Goal: Find specific page/section: Find specific page/section

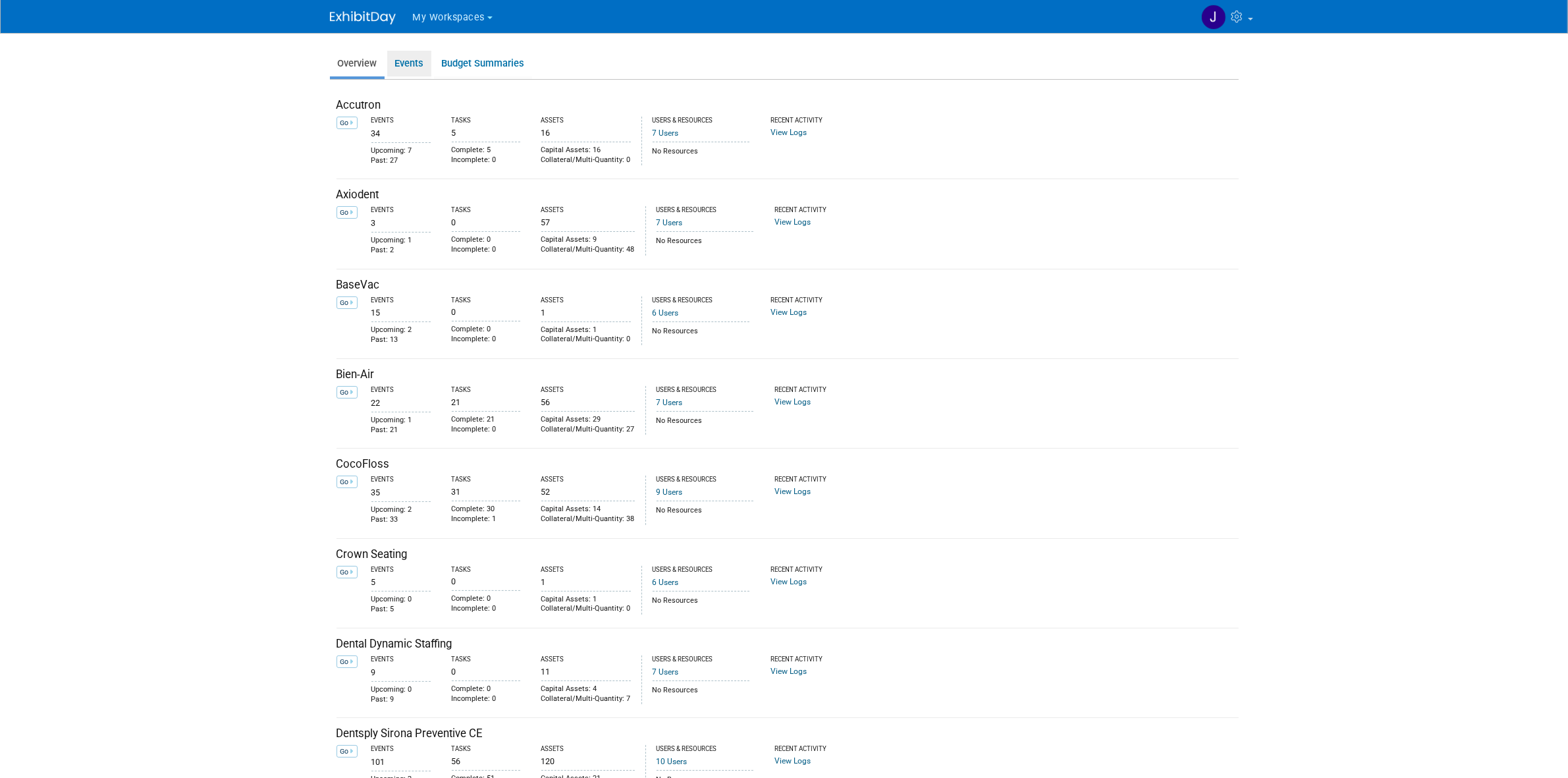
click at [421, 66] on link "Events" at bounding box center [409, 63] width 44 height 26
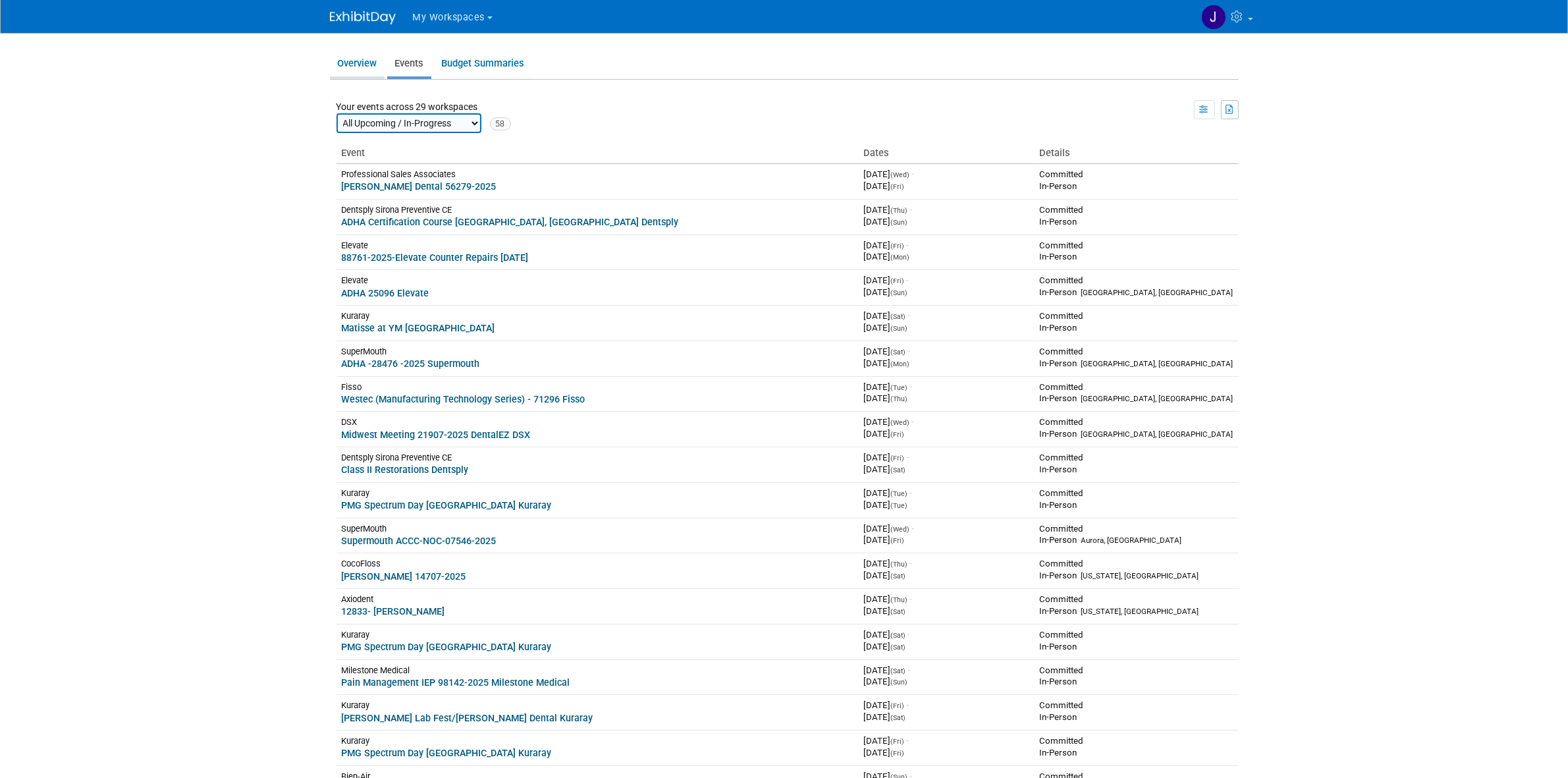
click at [370, 71] on link "Overview" at bounding box center [356, 63] width 55 height 26
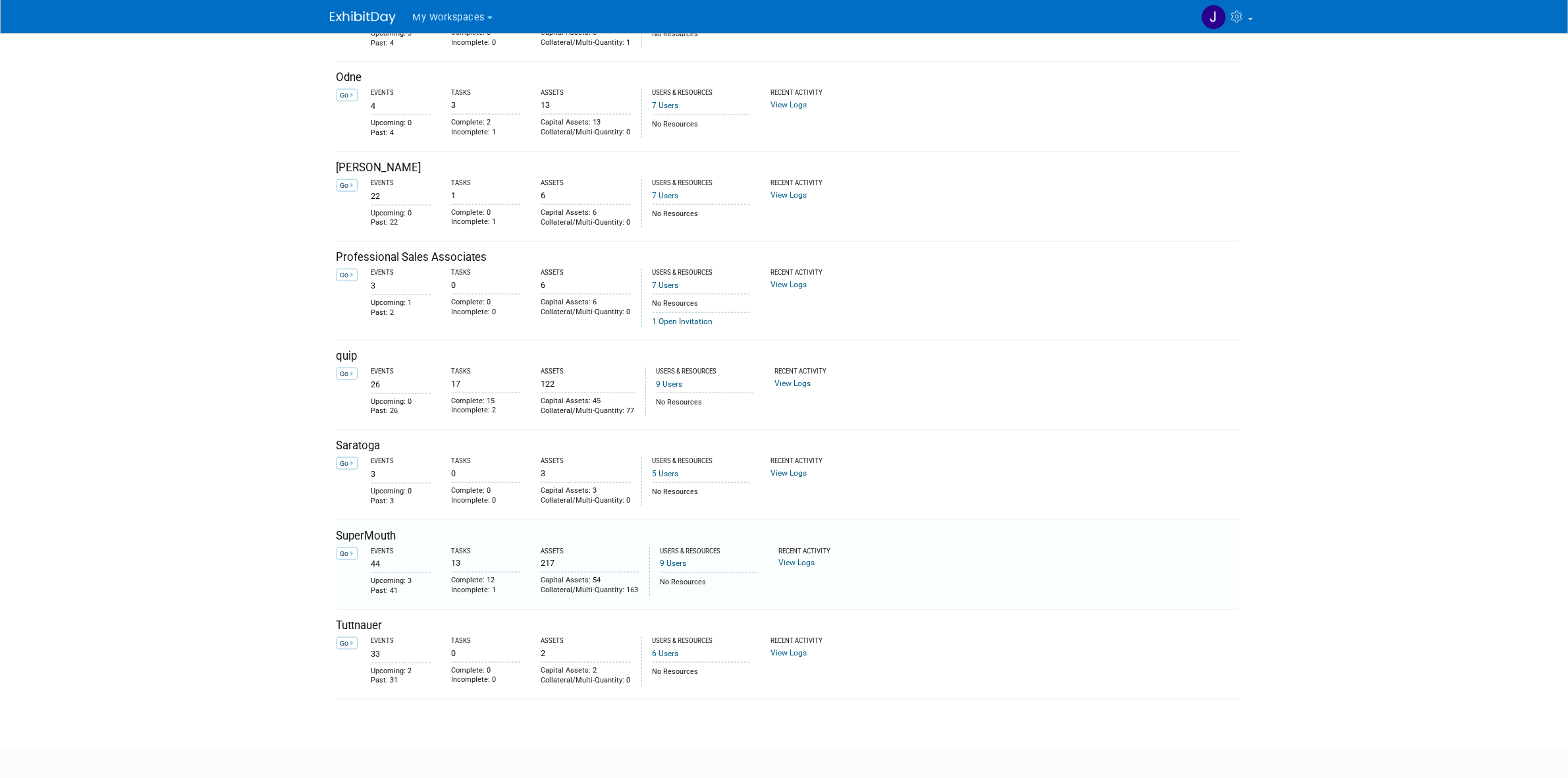
scroll to position [2102, 0]
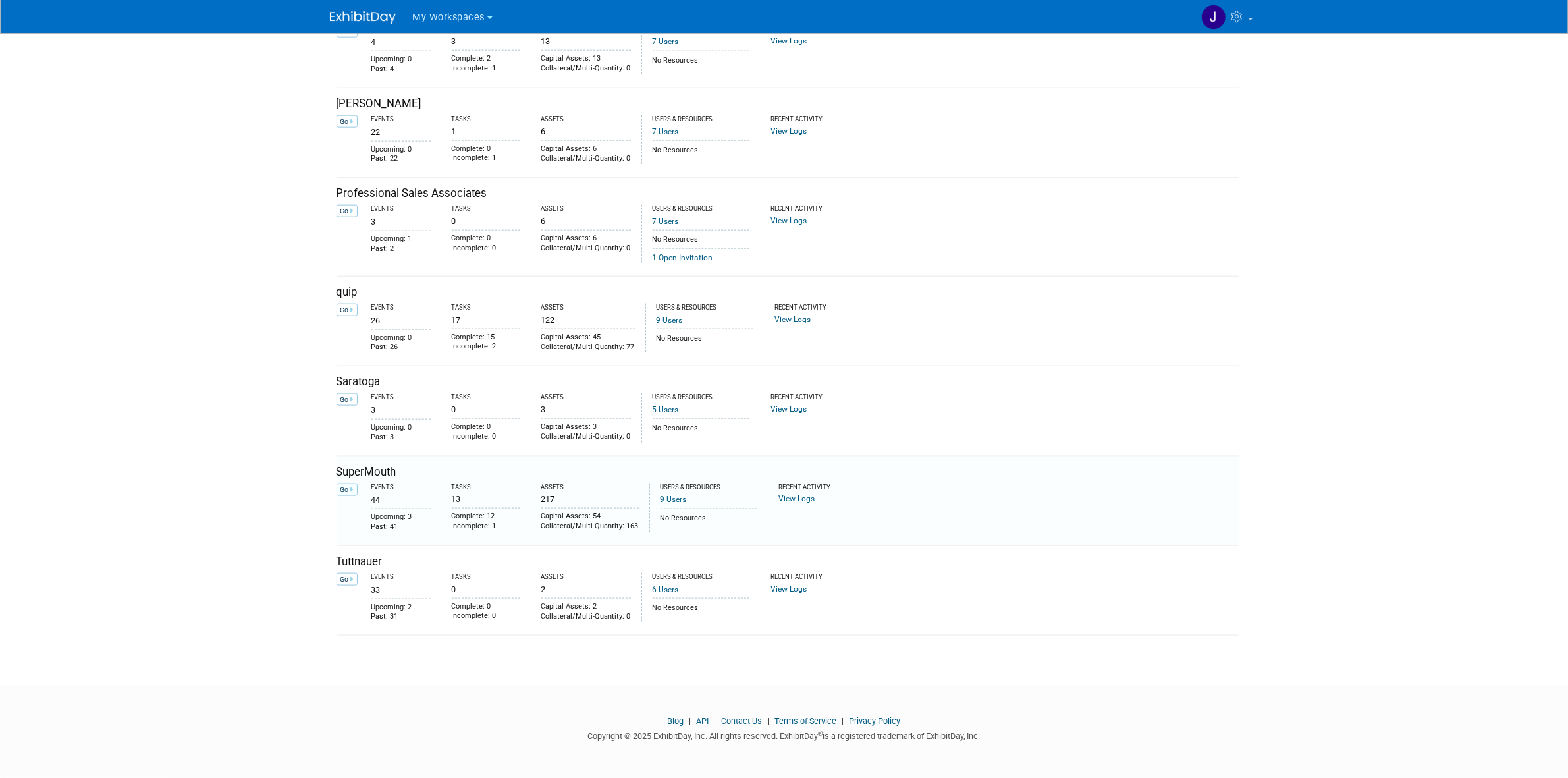
click at [357, 485] on link "Go" at bounding box center [346, 490] width 21 height 13
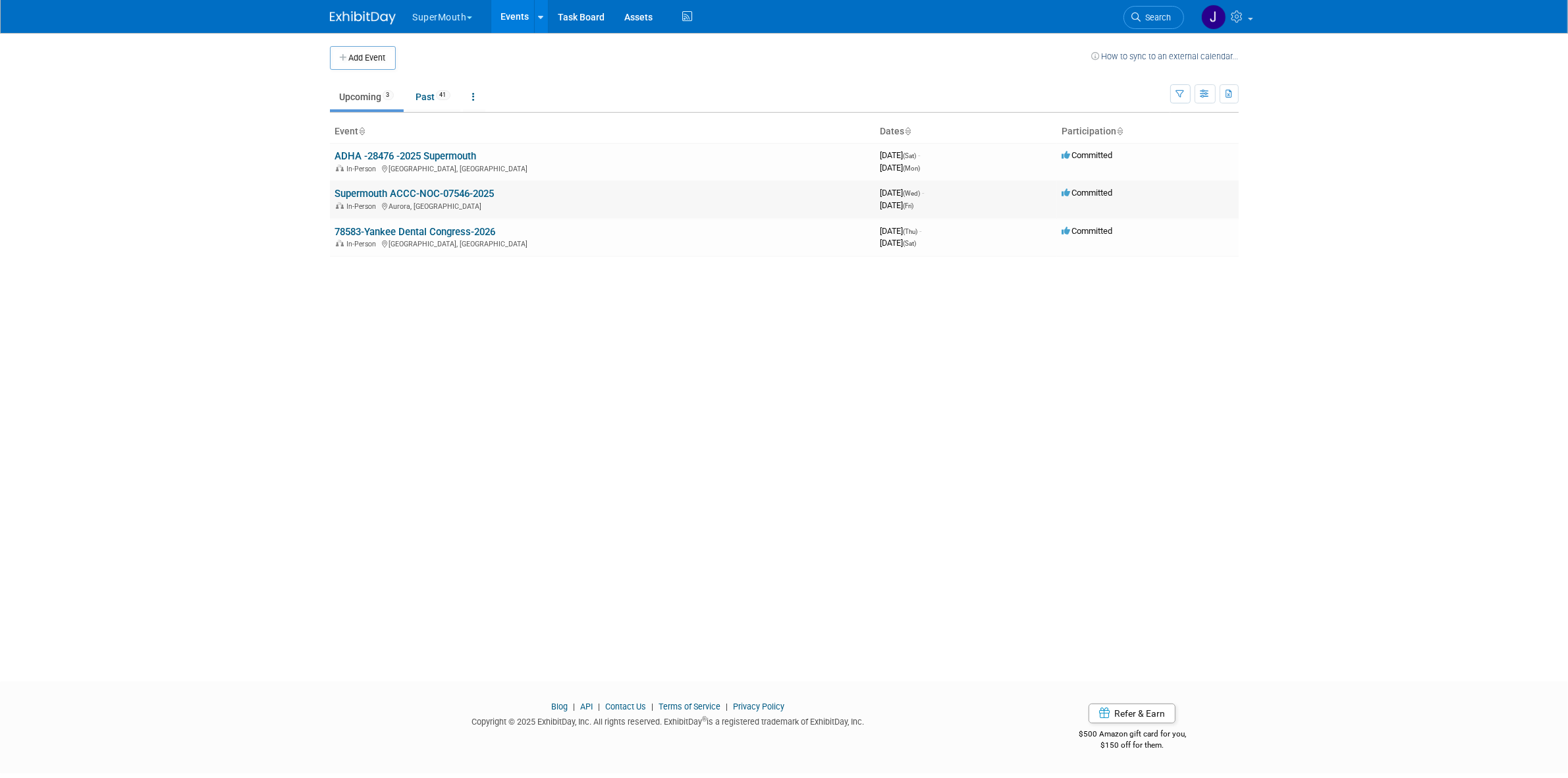
click at [462, 193] on link "Supermouth ACCC-NOC-07546-2025" at bounding box center [415, 193] width 160 height 12
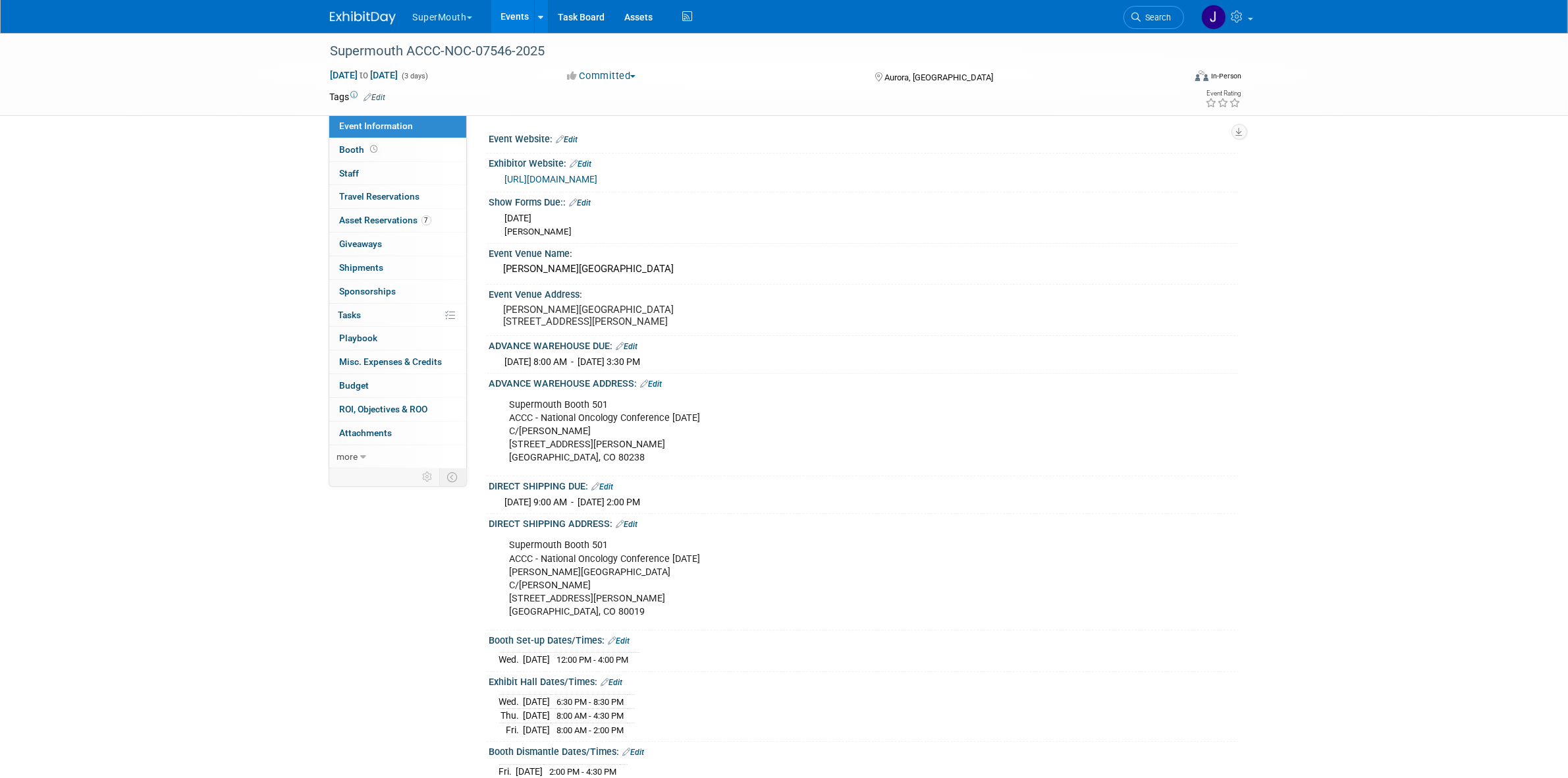
click at [555, 464] on div "Supermouth Booth 501 ACCC - National Oncology Conference [DATE] C/[PERSON_NAME]…" at bounding box center [797, 431] width 594 height 79
click at [578, 421] on div "Supermouth Booth 501 ACCC - National Oncology Conference [DATE] C/[PERSON_NAME]…" at bounding box center [797, 431] width 594 height 79
click at [574, 437] on div "Supermouth Booth 501 ACCC - National Oncology Conference [DATE] C/[PERSON_NAME]…" at bounding box center [797, 431] width 594 height 79
click at [575, 431] on div "Supermouth Booth 501 ACCC - National Oncology Conference [DATE] C/[PERSON_NAME]…" at bounding box center [797, 431] width 594 height 79
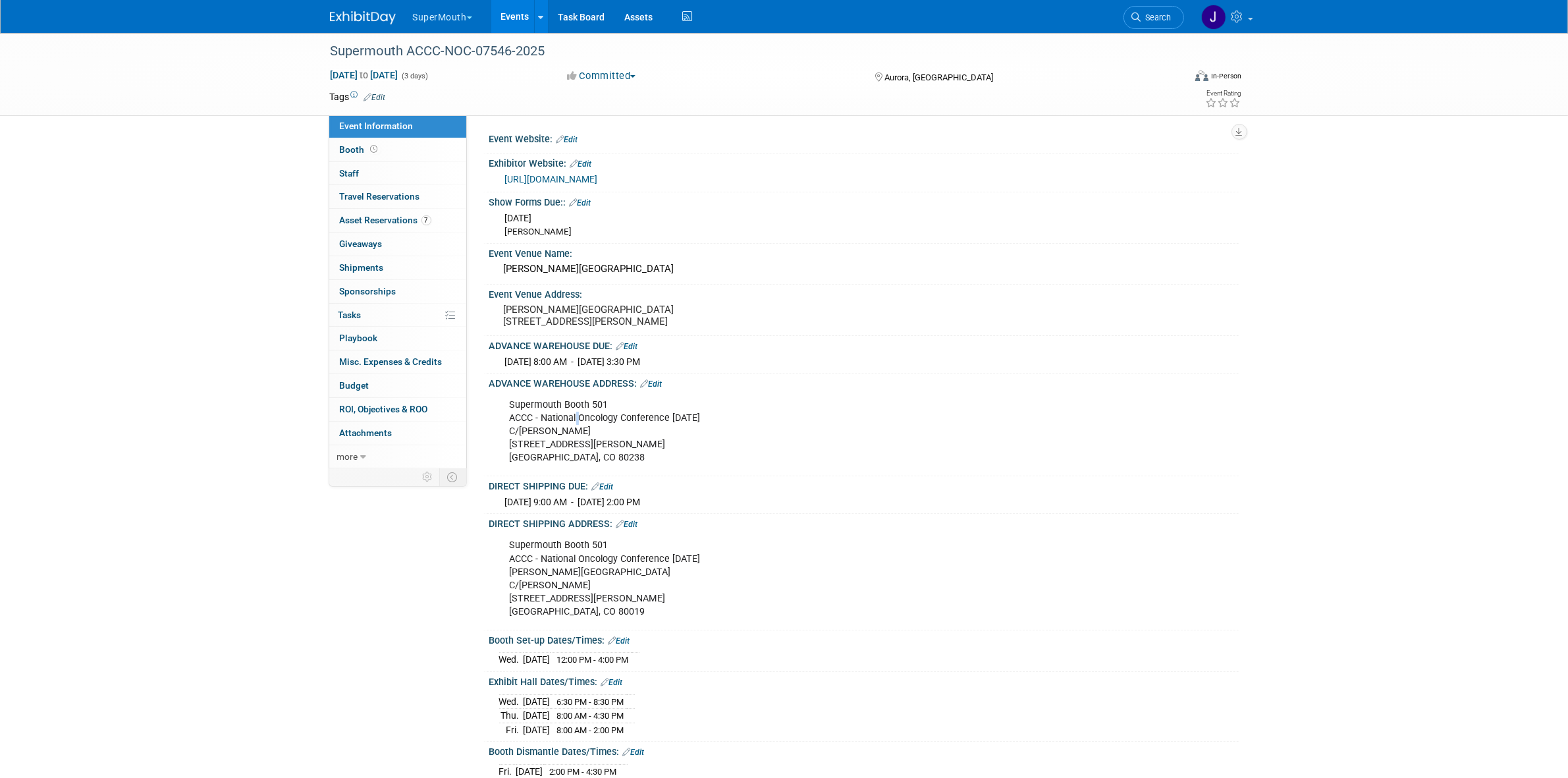
click at [575, 431] on div "Supermouth Booth 501 ACCC - National Oncology Conference [DATE] C/[PERSON_NAME]…" at bounding box center [797, 431] width 594 height 79
click at [573, 436] on div "Supermouth Booth 501 ACCC - National Oncology Conference [DATE] C/[PERSON_NAME]…" at bounding box center [797, 431] width 594 height 79
click at [583, 426] on div "Supermouth Booth 501 ACCC - National Oncology Conference [DATE] C/[PERSON_NAME]…" at bounding box center [797, 431] width 594 height 79
click at [584, 426] on div "Supermouth Booth 501 ACCC - National Oncology Conference [DATE] C/[PERSON_NAME]…" at bounding box center [797, 431] width 594 height 79
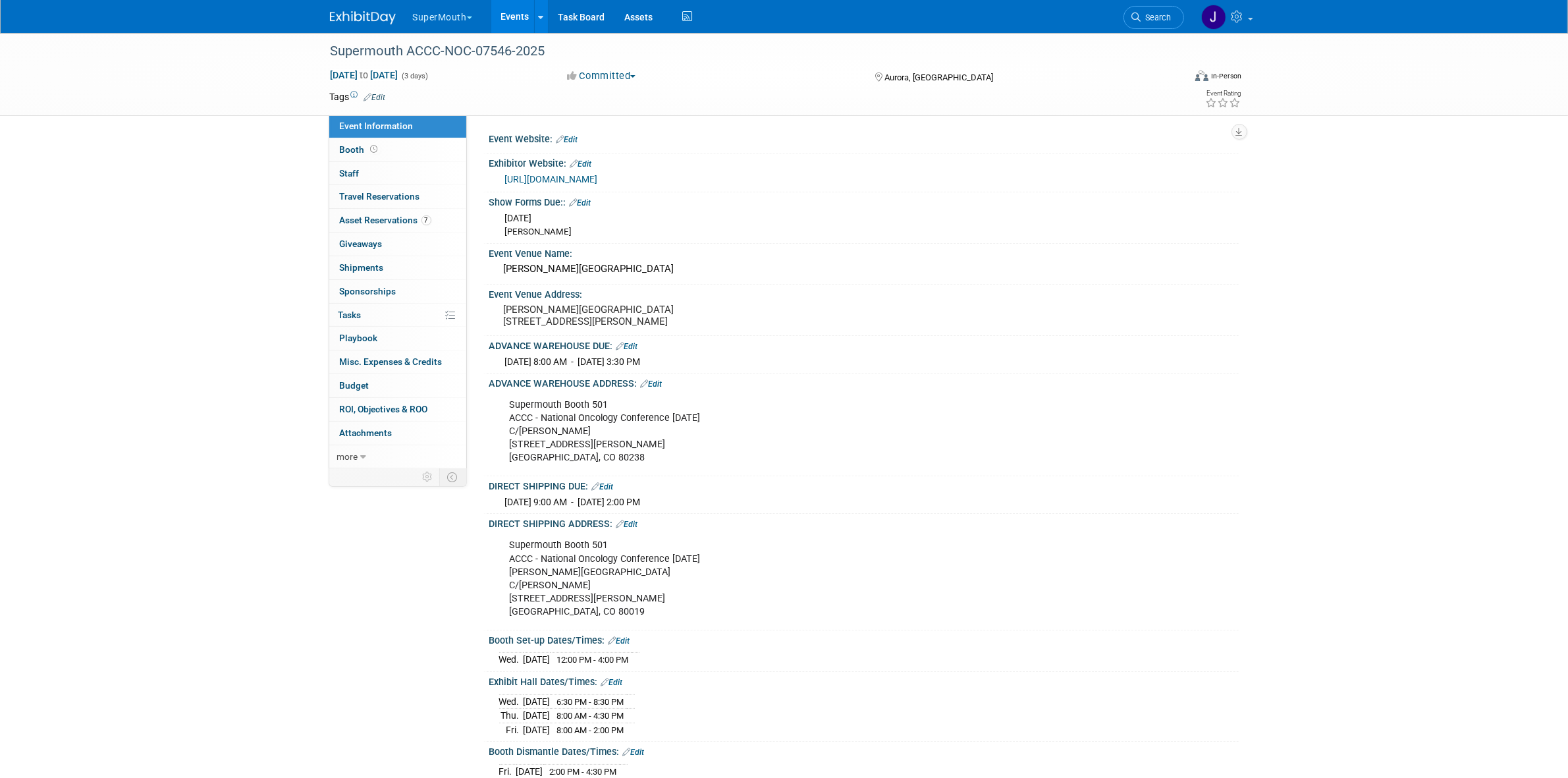
click at [546, 442] on div "Supermouth Booth 501 ACCC - National Oncology Conference [DATE] C/[PERSON_NAME]…" at bounding box center [797, 431] width 594 height 79
copy div "C/[PERSON_NAME]"
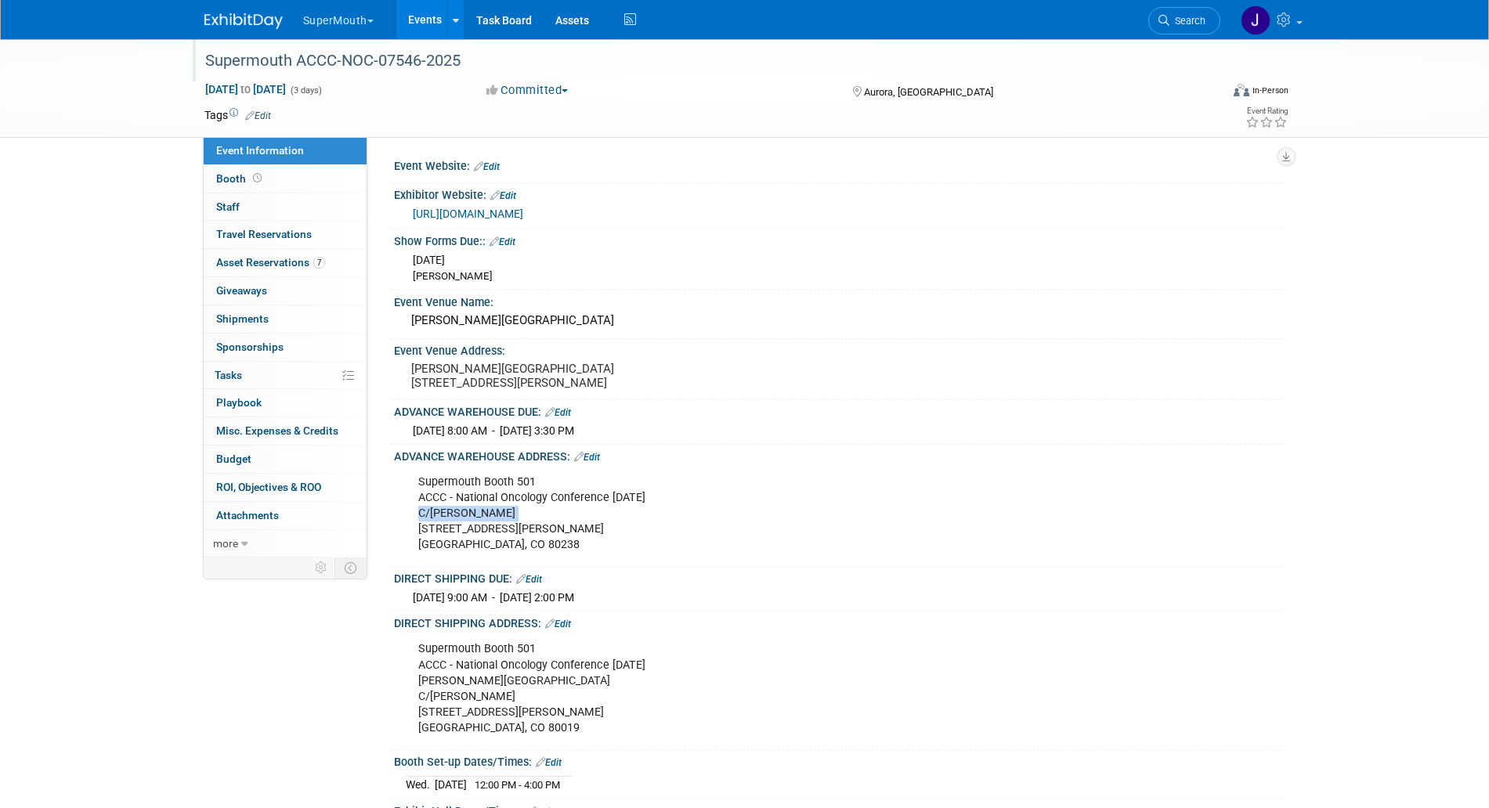
click at [390, 65] on div "Supermouth ACCC-NOC-07546-2025" at bounding box center [698, 61] width 997 height 28
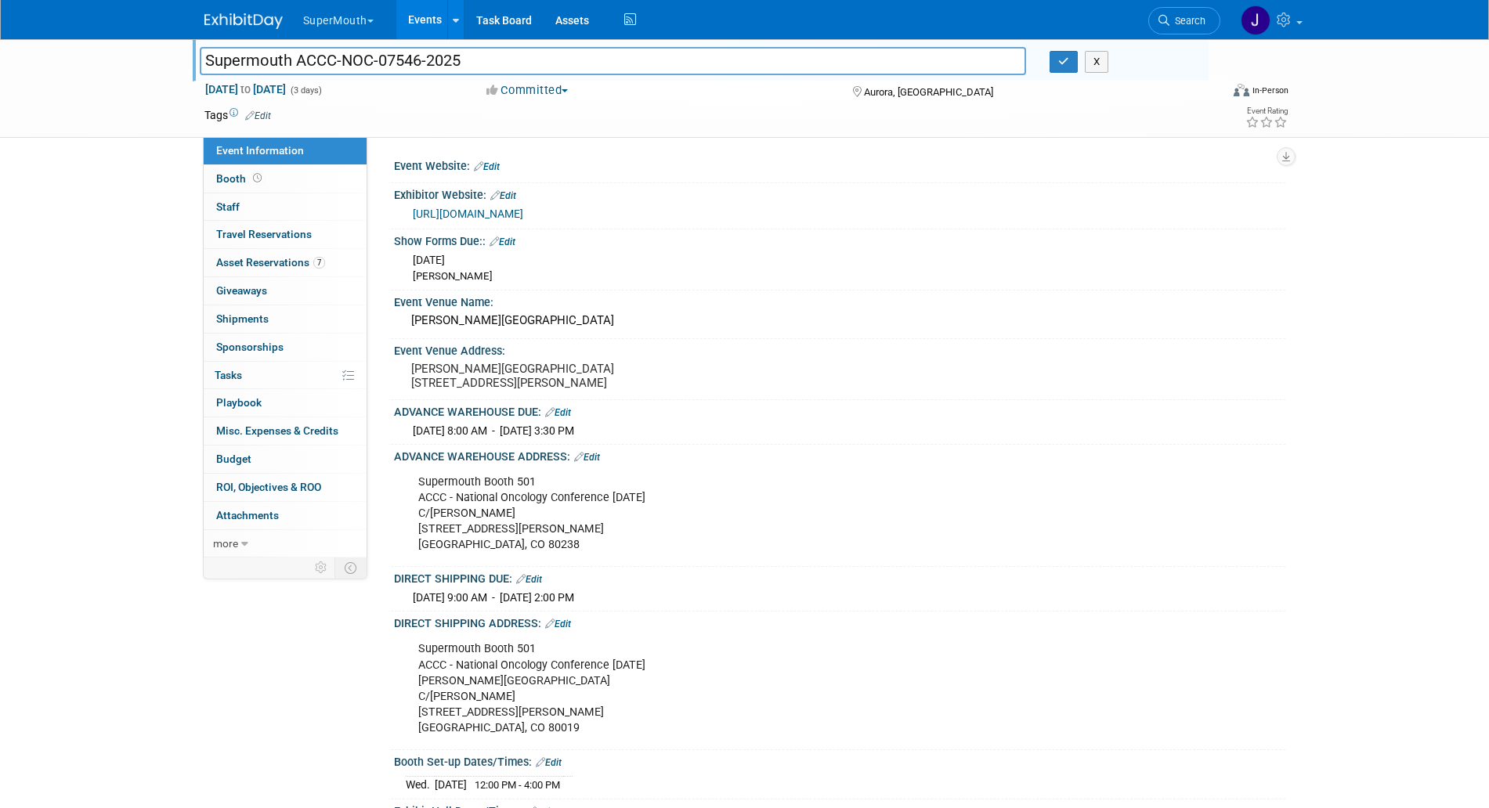
drag, startPoint x: 295, startPoint y: 59, endPoint x: 420, endPoint y: 56, distance: 125.4
click at [420, 56] on input "Supermouth ACCC-NOC-07546-2025" at bounding box center [613, 60] width 827 height 27
